Goal: Navigation & Orientation: Go to known website

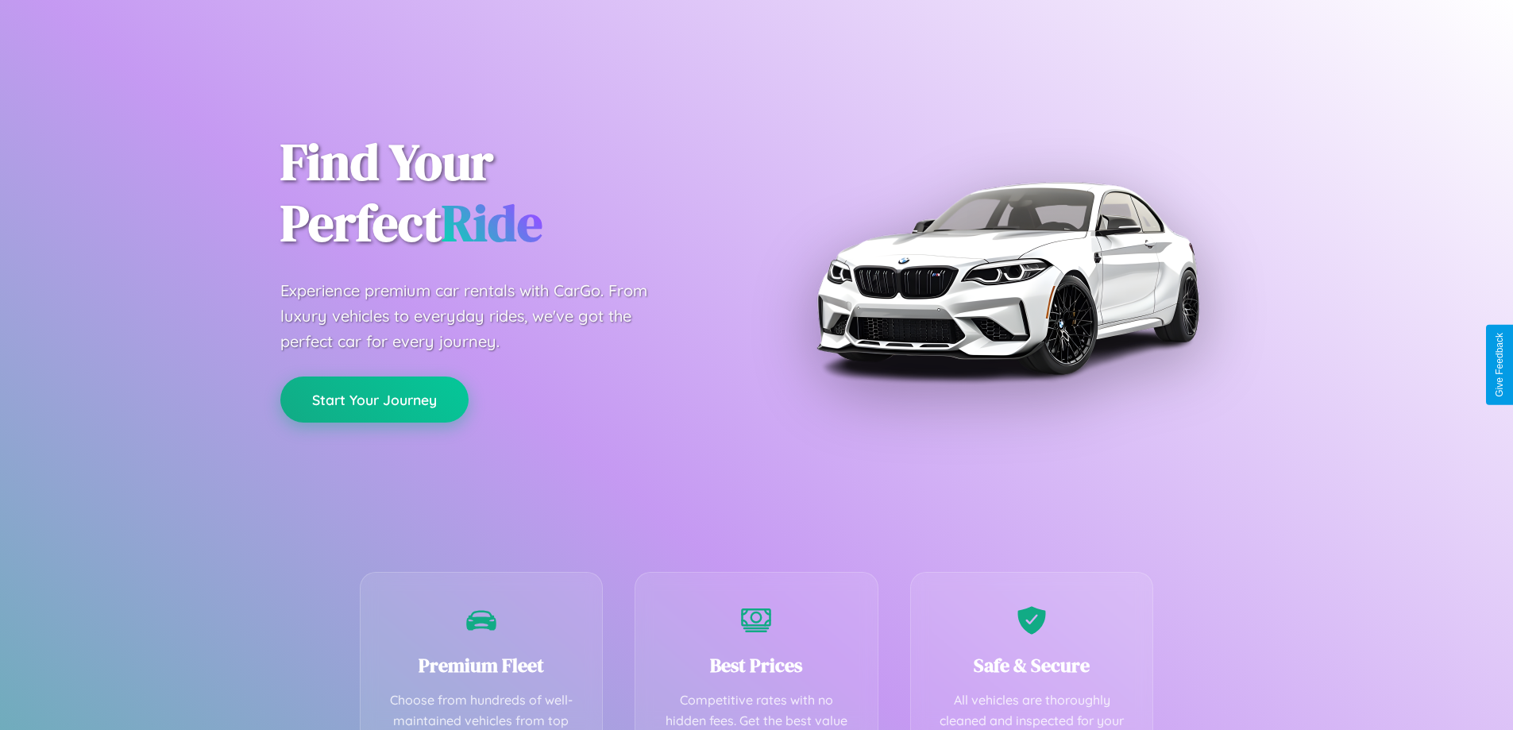
click at [374, 399] on button "Start Your Journey" at bounding box center [374, 400] width 188 height 46
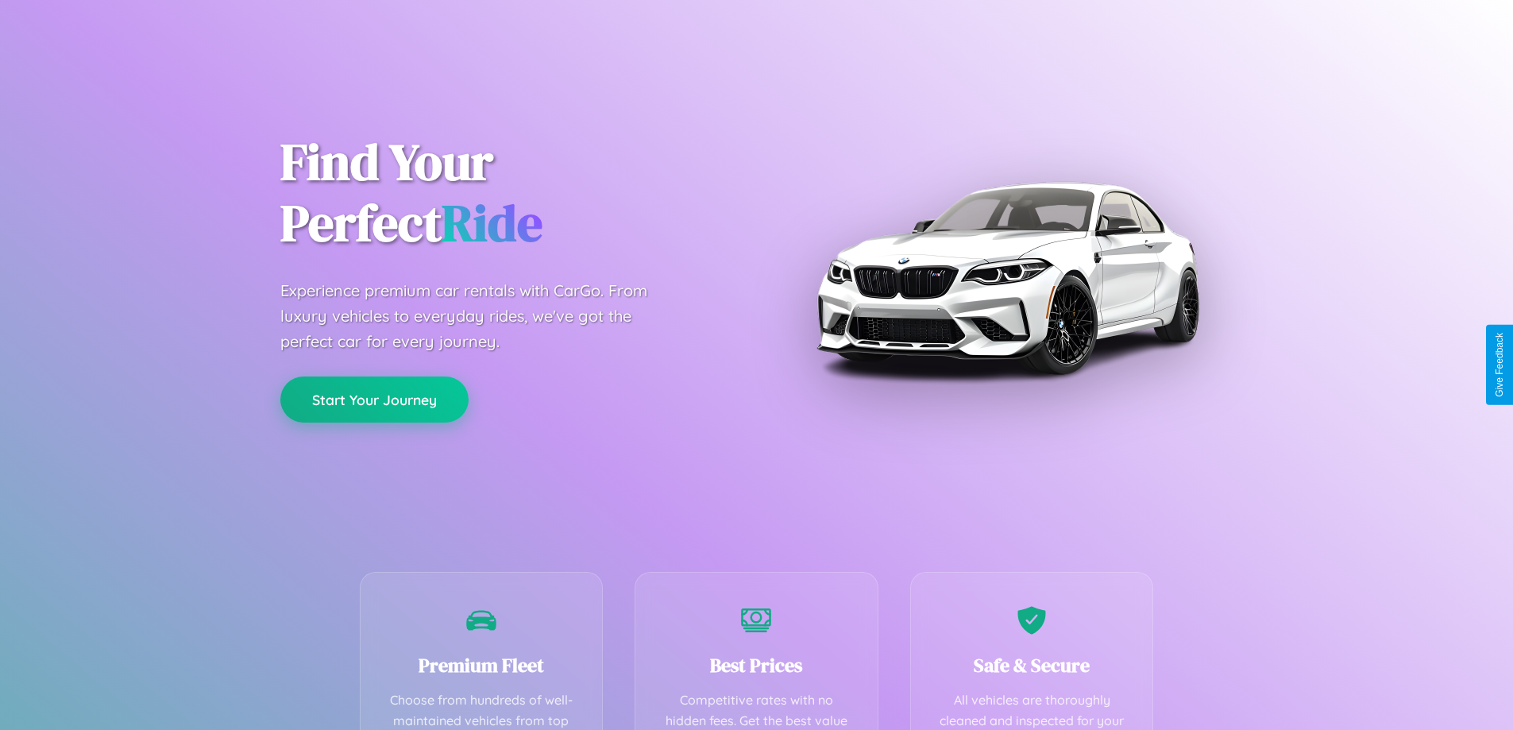
click at [374, 399] on button "Start Your Journey" at bounding box center [374, 400] width 188 height 46
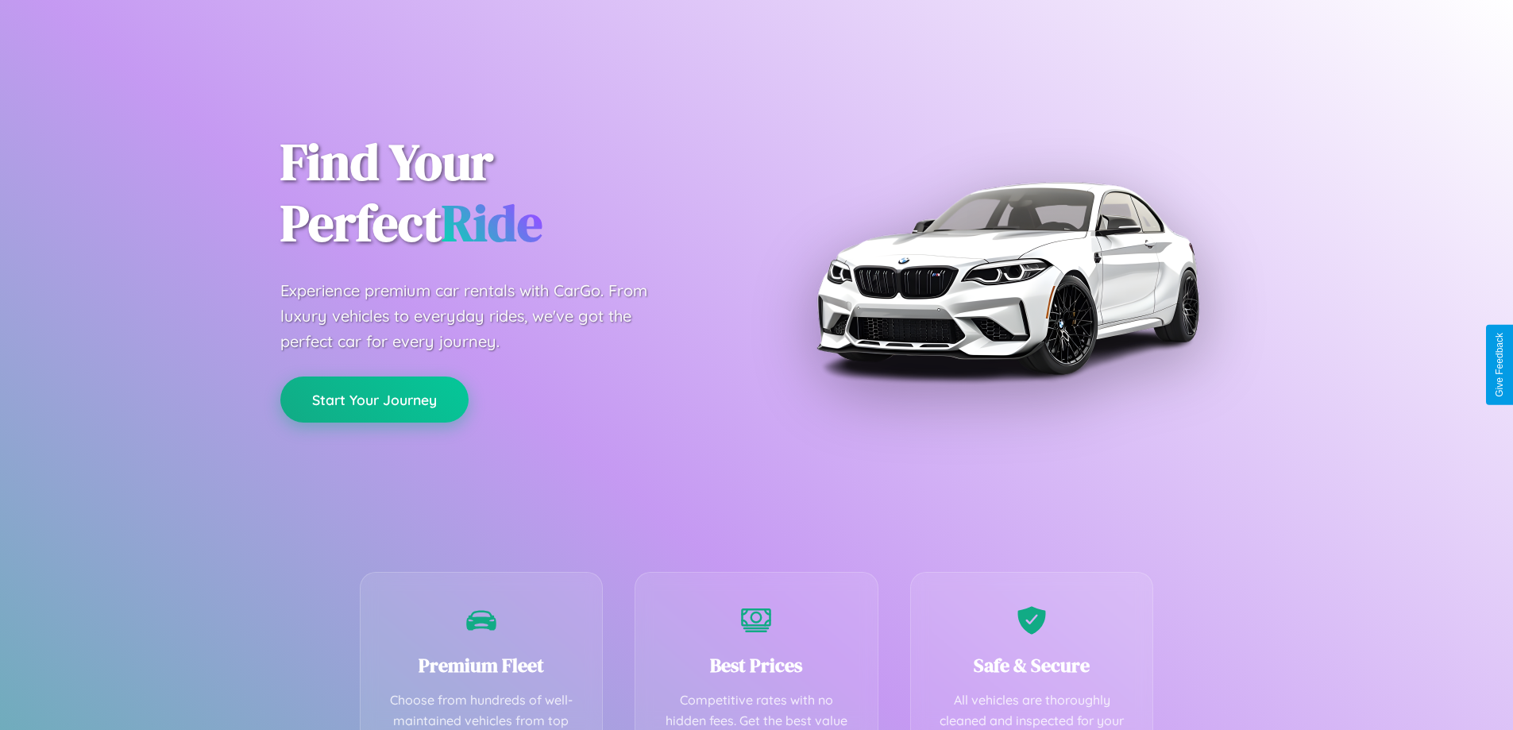
click at [374, 399] on button "Start Your Journey" at bounding box center [374, 400] width 188 height 46
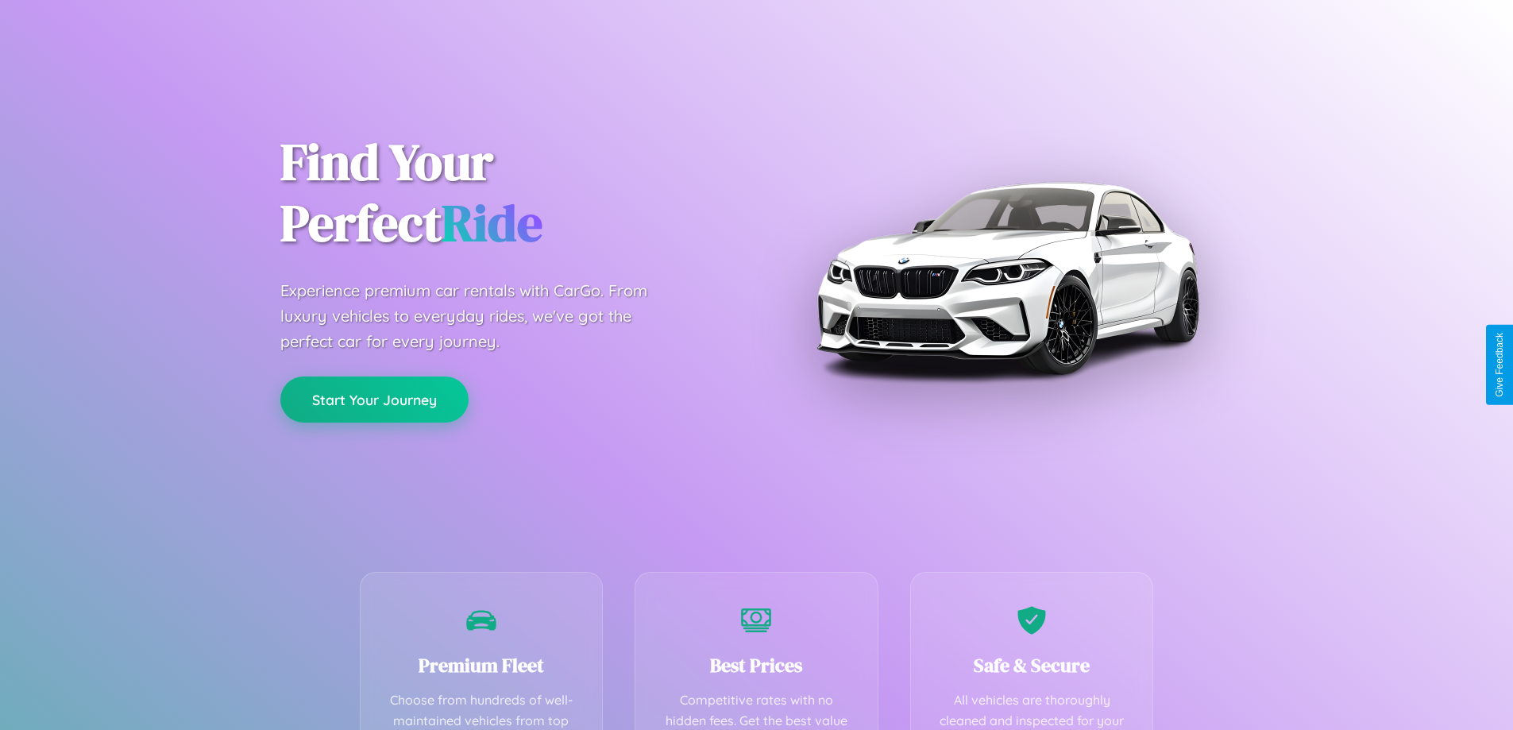
click at [374, 399] on button "Start Your Journey" at bounding box center [374, 400] width 188 height 46
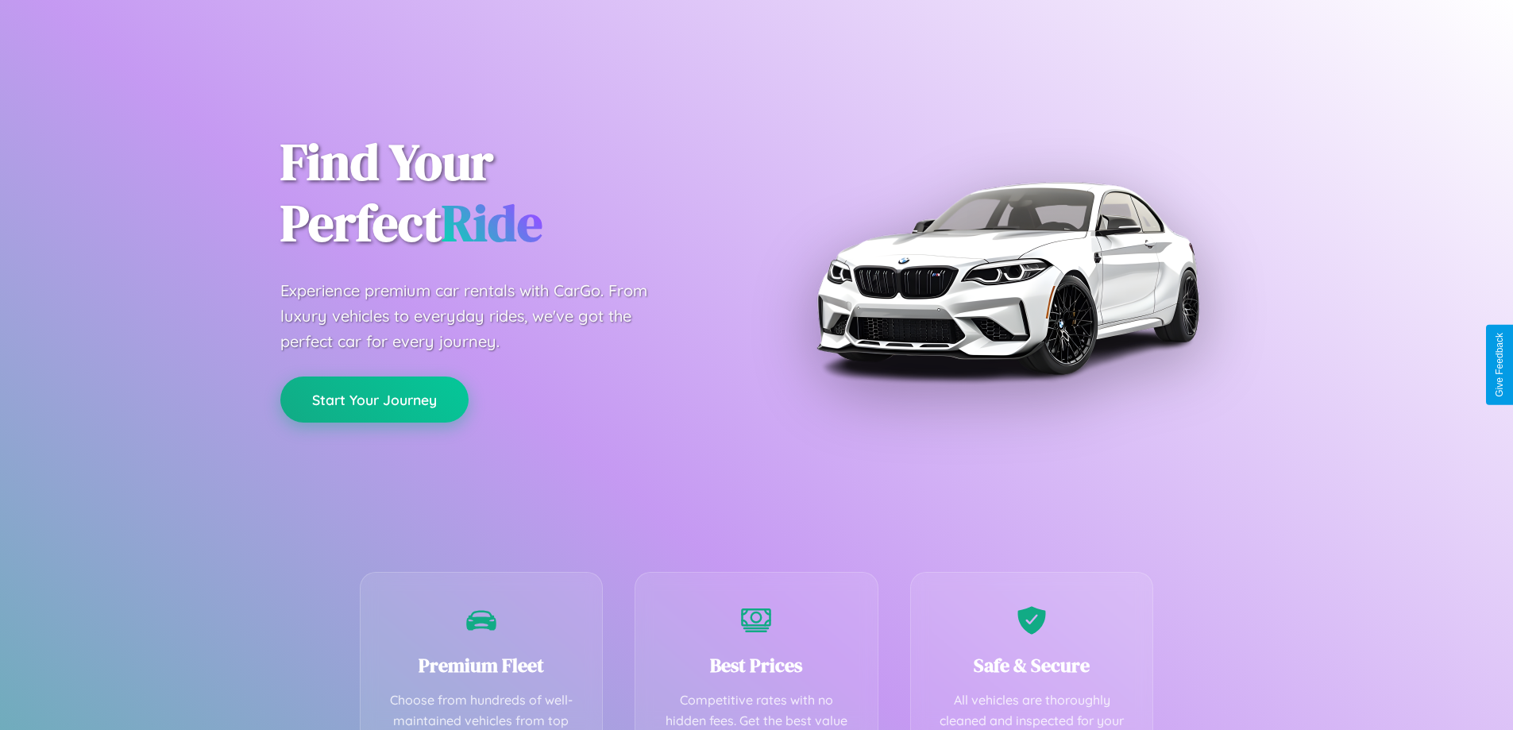
click at [374, 399] on button "Start Your Journey" at bounding box center [374, 400] width 188 height 46
